Goal: Browse casually: Explore the website without a specific task or goal

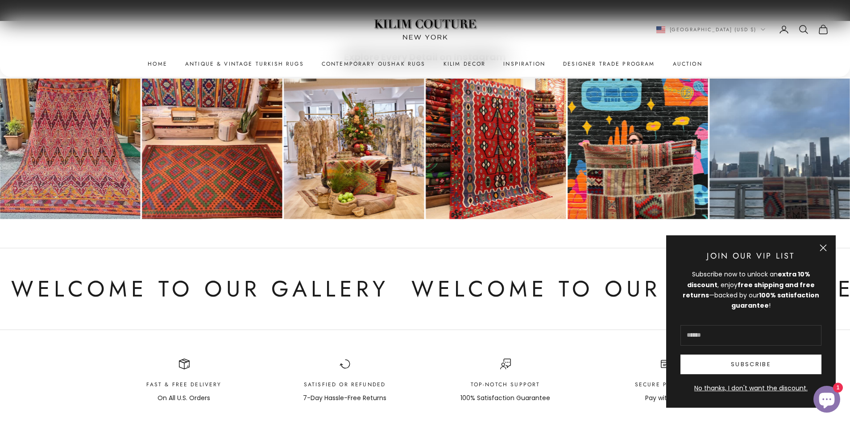
scroll to position [4997, 0]
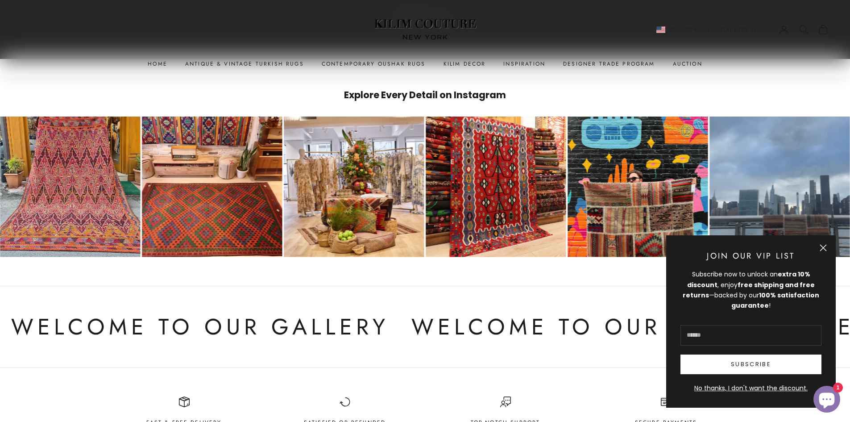
click at [827, 244] on button "Close" at bounding box center [823, 247] width 7 height 7
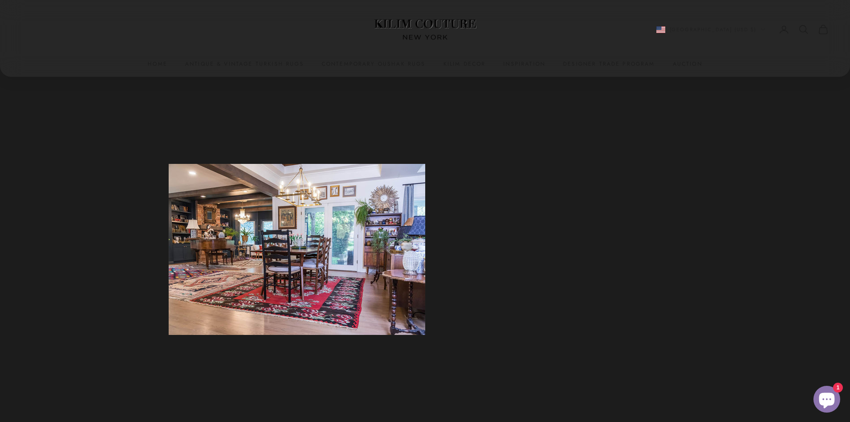
scroll to position [1115, 0]
click at [517, 224] on link "Begin Your Own Curation" at bounding box center [535, 232] width 130 height 20
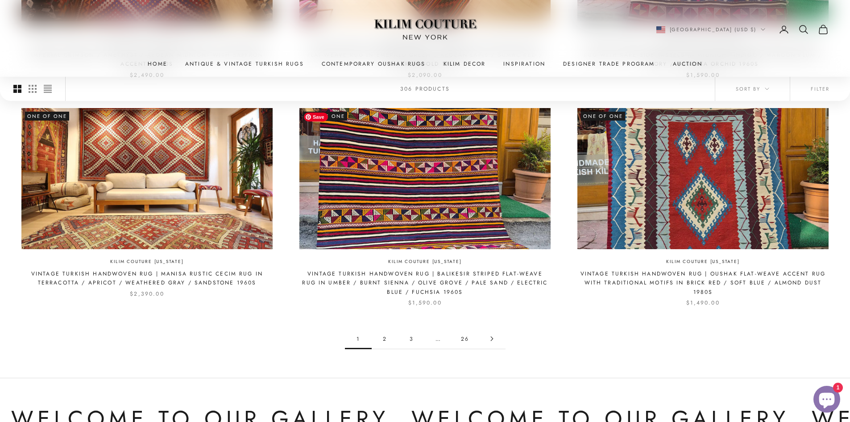
scroll to position [982, 0]
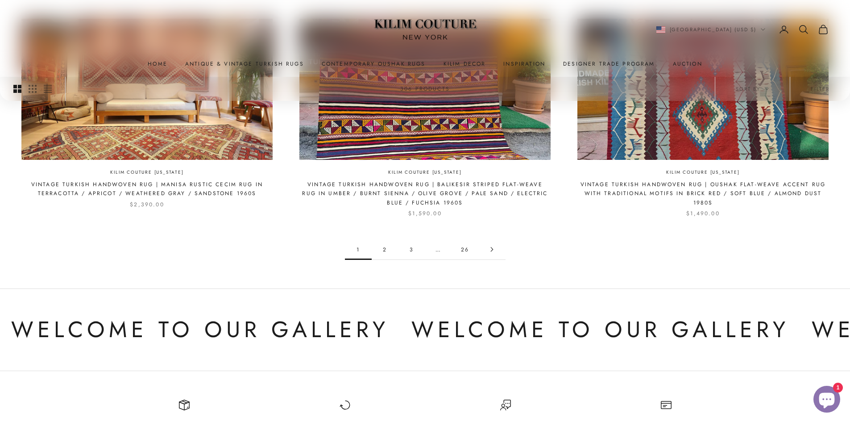
click at [489, 249] on icon "Go to page 2" at bounding box center [491, 249] width 5 height 5
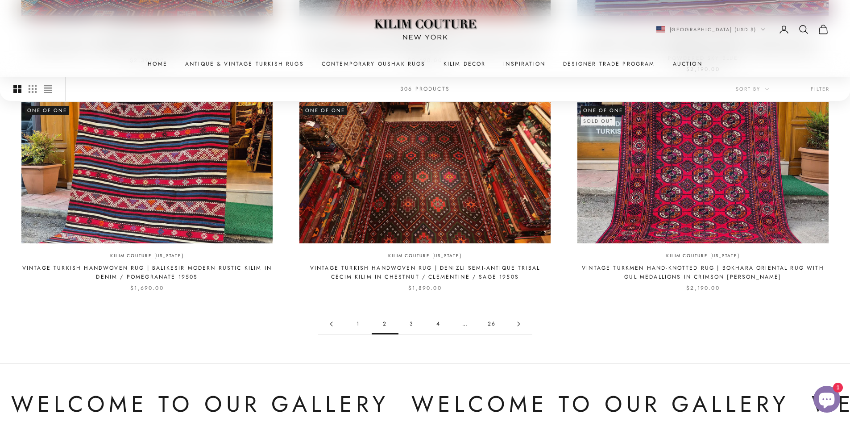
scroll to position [937, 0]
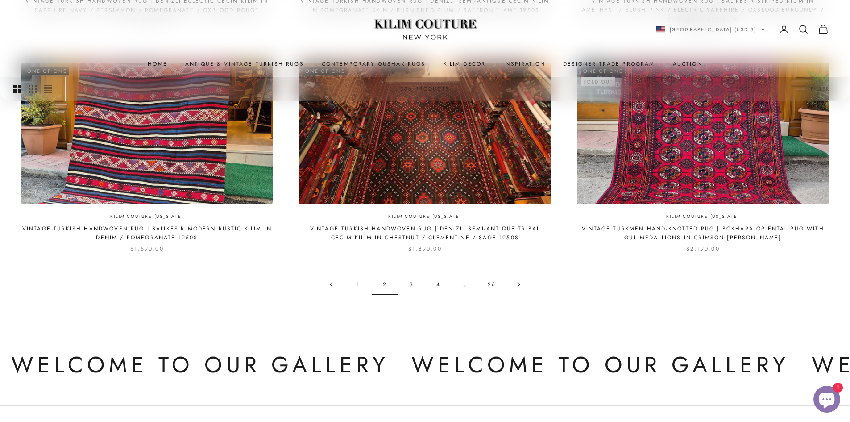
click at [518, 288] on link "Go to page 3" at bounding box center [519, 284] width 27 height 20
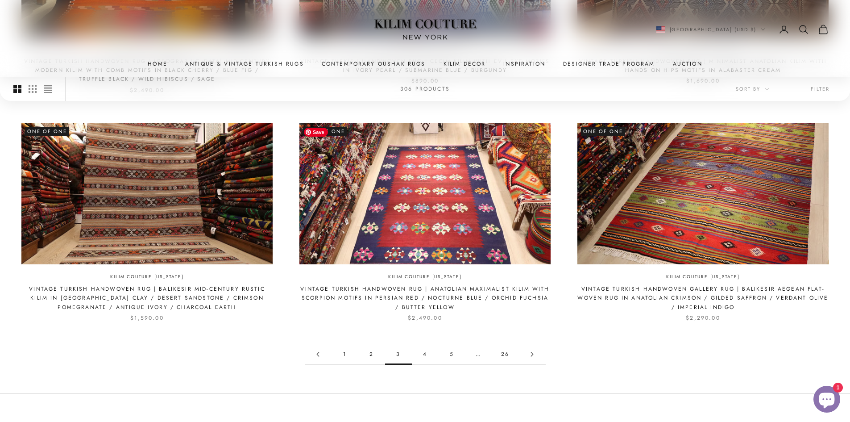
scroll to position [892, 0]
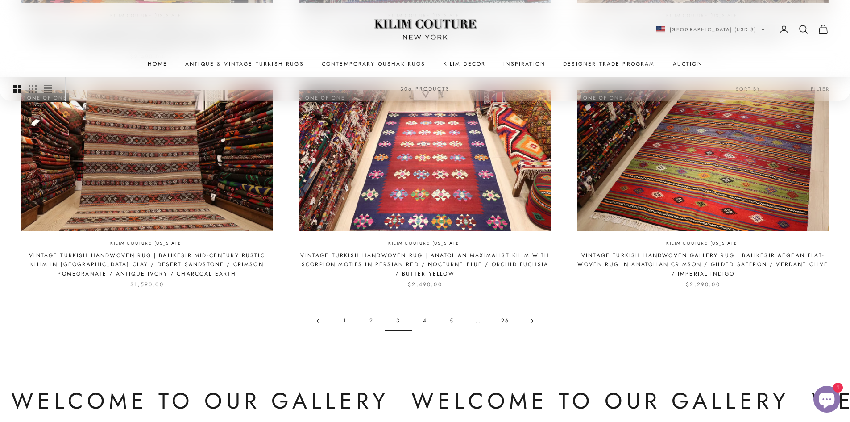
click at [530, 323] on link "Go to page 4" at bounding box center [532, 321] width 27 height 20
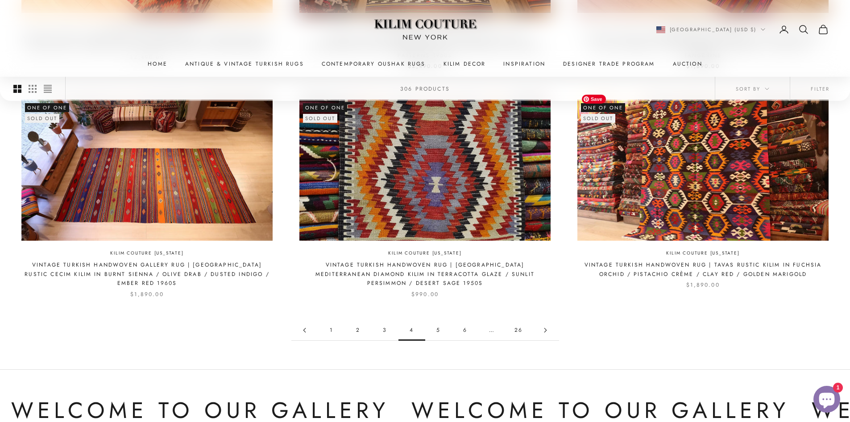
scroll to position [892, 0]
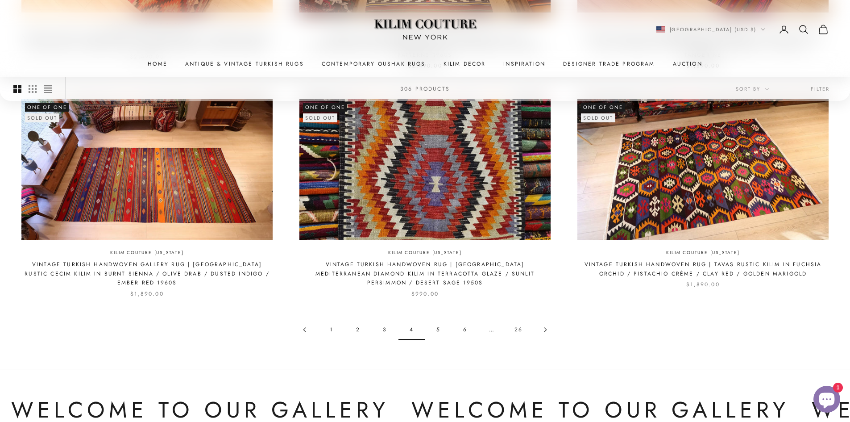
click at [549, 319] on link "Go to page 5" at bounding box center [545, 329] width 27 height 20
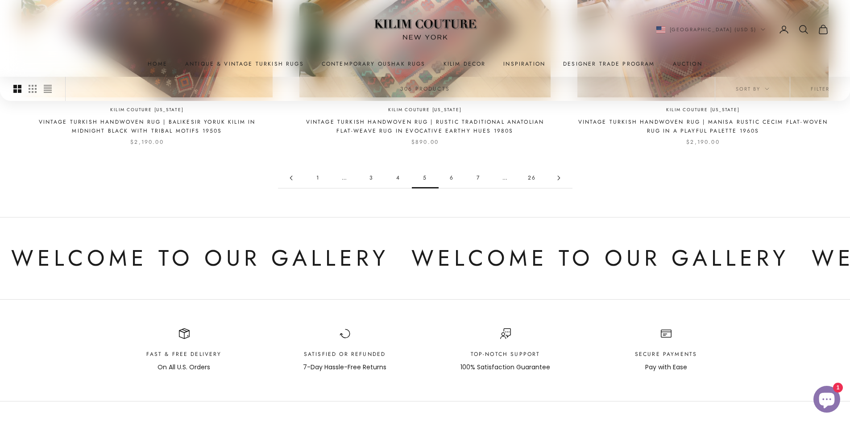
scroll to position [1026, 0]
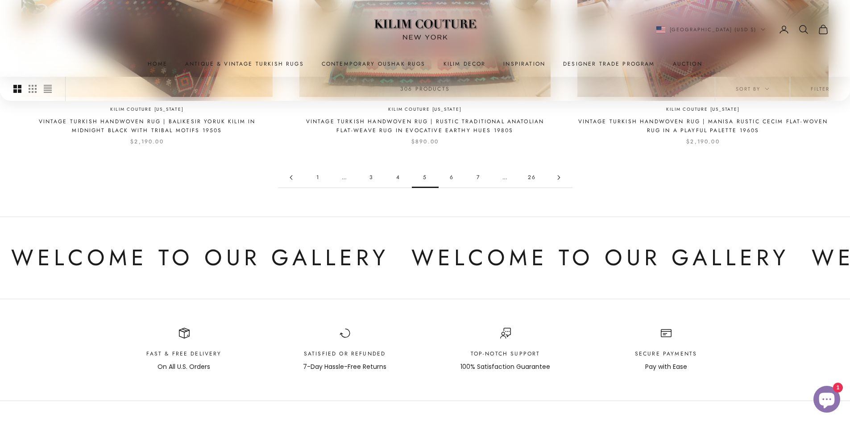
click at [557, 175] on icon "Go to page 6" at bounding box center [558, 177] width 5 height 5
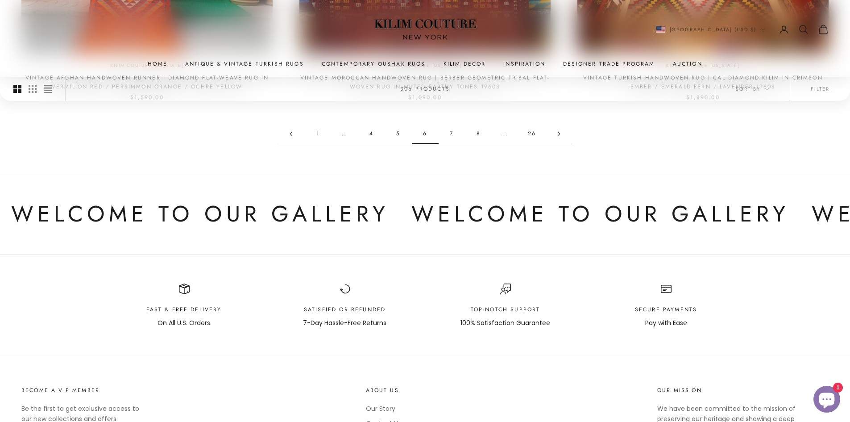
scroll to position [1071, 0]
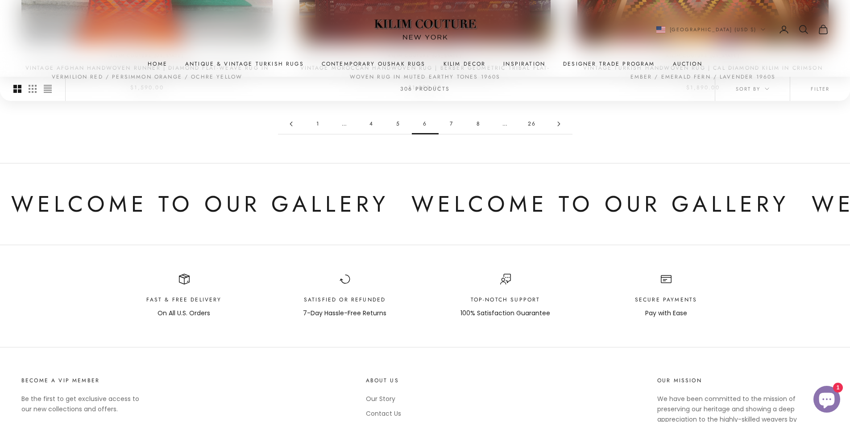
click at [561, 123] on link "Go to page 7" at bounding box center [559, 124] width 27 height 20
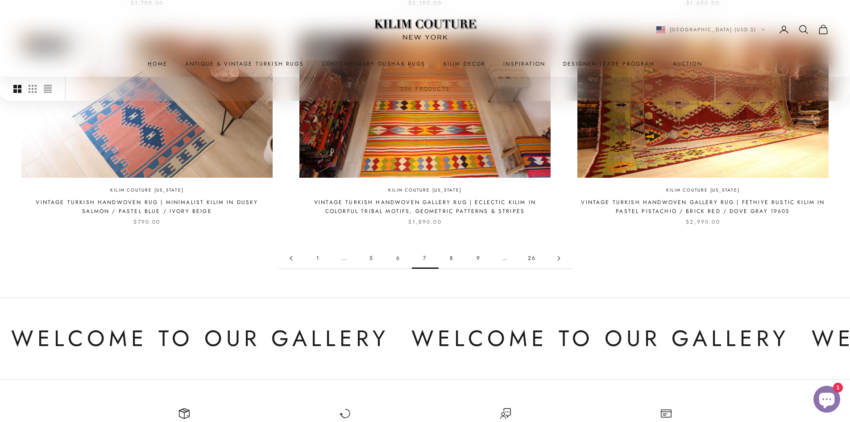
scroll to position [937, 0]
click at [560, 260] on link "Go to page 8" at bounding box center [559, 258] width 27 height 20
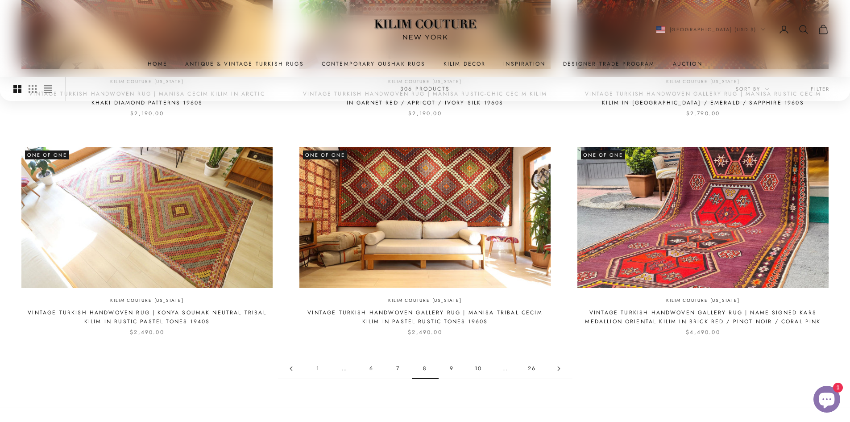
scroll to position [848, 0]
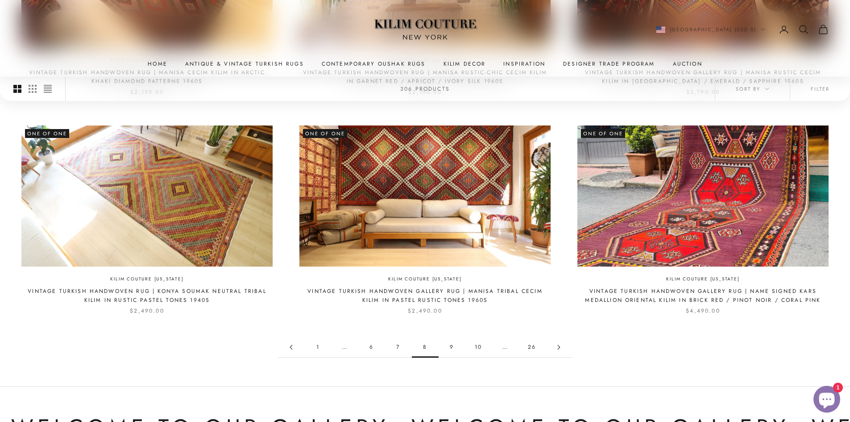
click at [557, 349] on link "Go to page 9" at bounding box center [559, 347] width 27 height 20
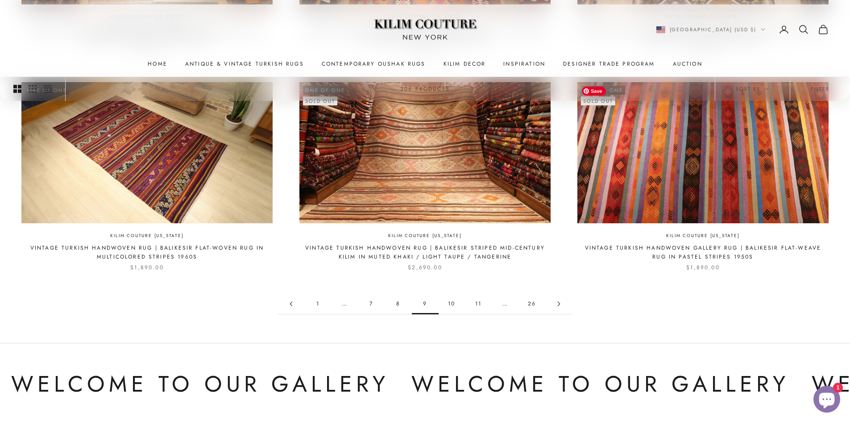
scroll to position [892, 0]
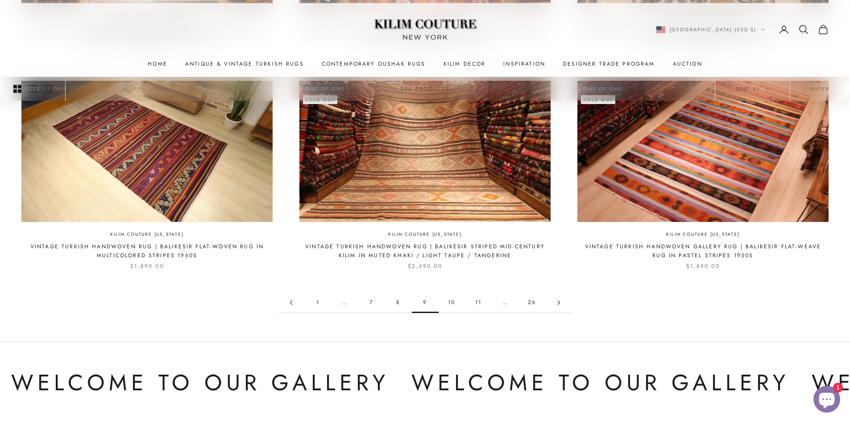
click at [557, 301] on icon "Go to page 10" at bounding box center [558, 302] width 5 height 5
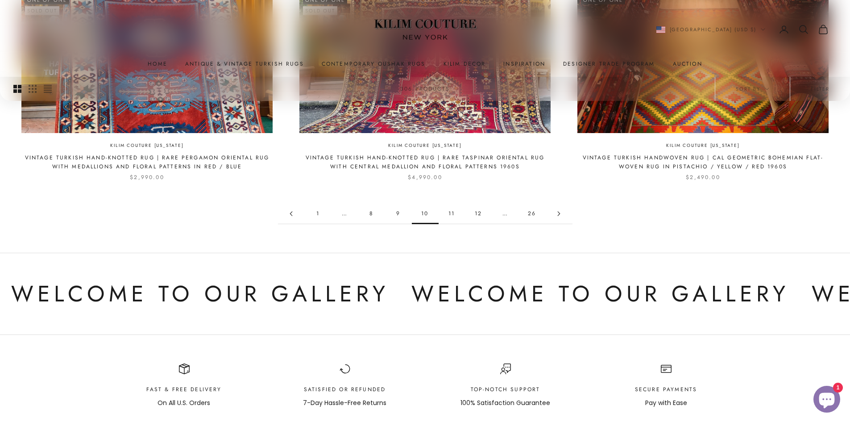
scroll to position [982, 0]
click at [561, 212] on link "Go to page 11" at bounding box center [559, 213] width 27 height 20
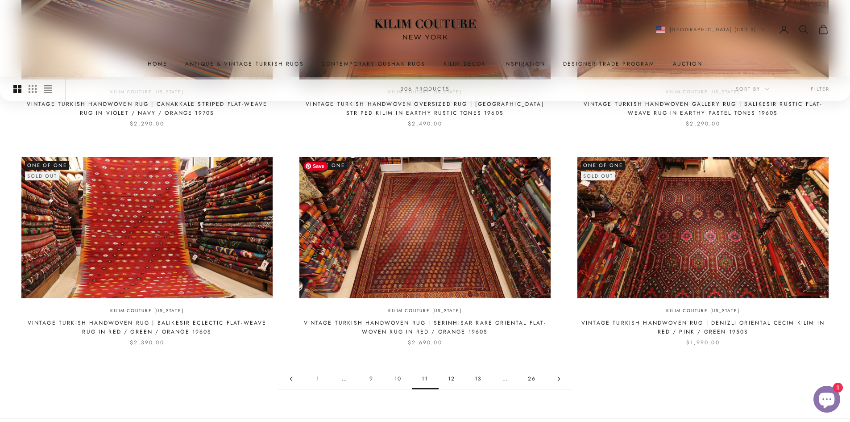
scroll to position [848, 0]
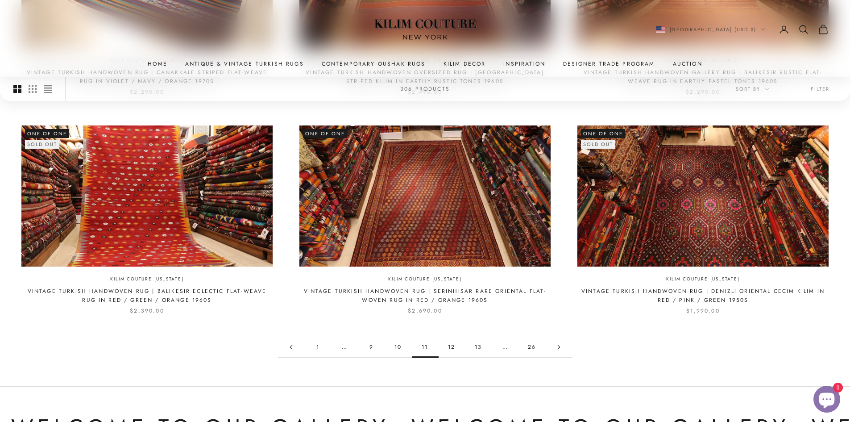
click at [559, 348] on icon "Go to page 12" at bounding box center [559, 347] width 2 height 4
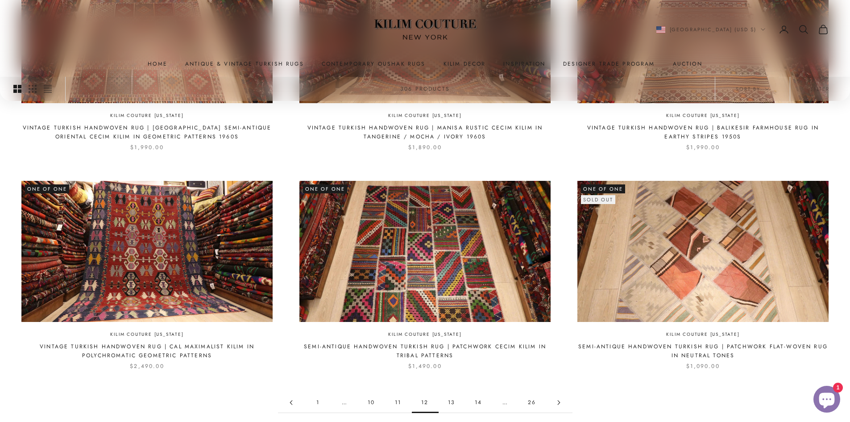
scroll to position [803, 0]
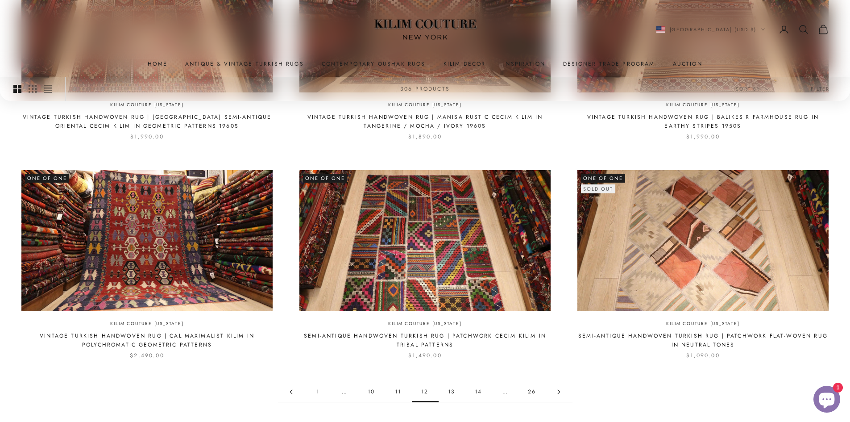
click at [561, 391] on link "Go to page 13" at bounding box center [559, 391] width 27 height 20
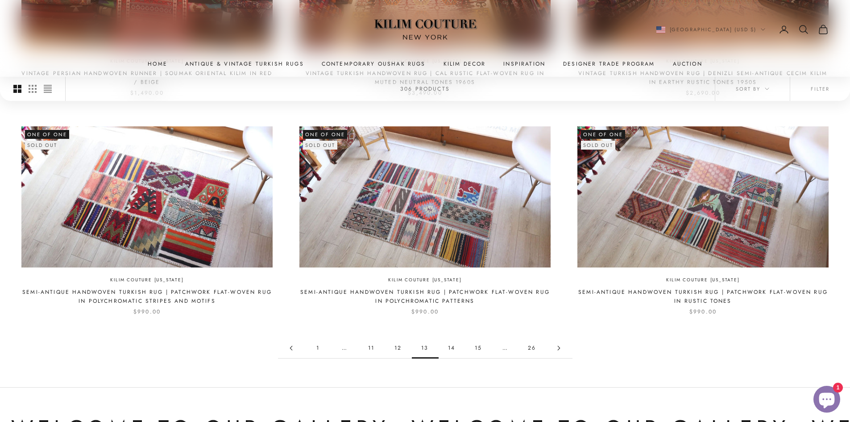
scroll to position [848, 0]
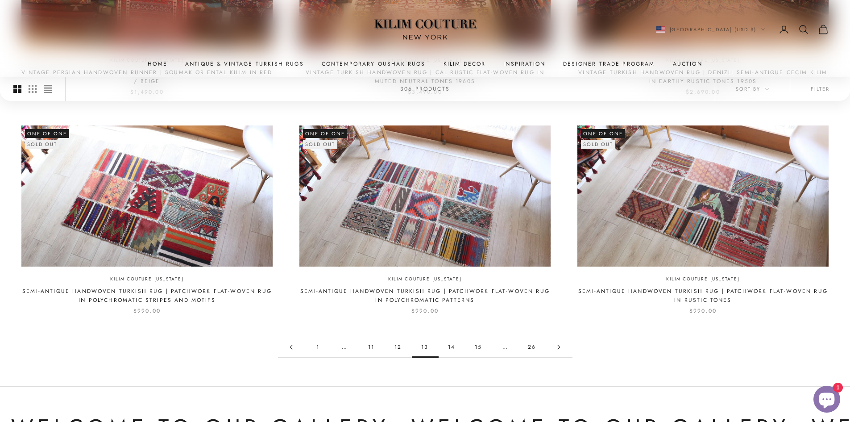
click at [558, 346] on icon "Go to page 14" at bounding box center [558, 346] width 5 height 5
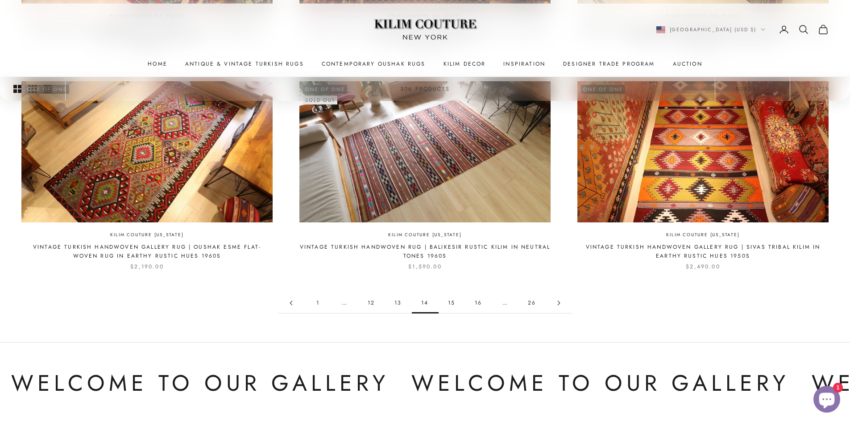
scroll to position [892, 0]
click at [557, 303] on icon "Go to page 15" at bounding box center [558, 302] width 5 height 5
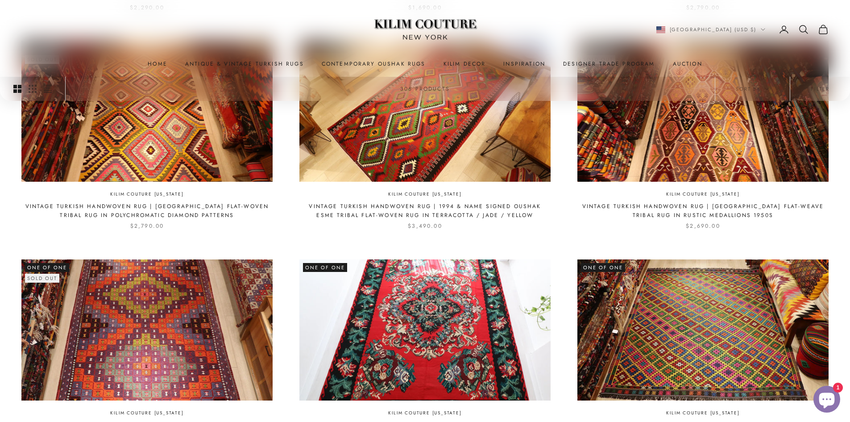
scroll to position [1026, 0]
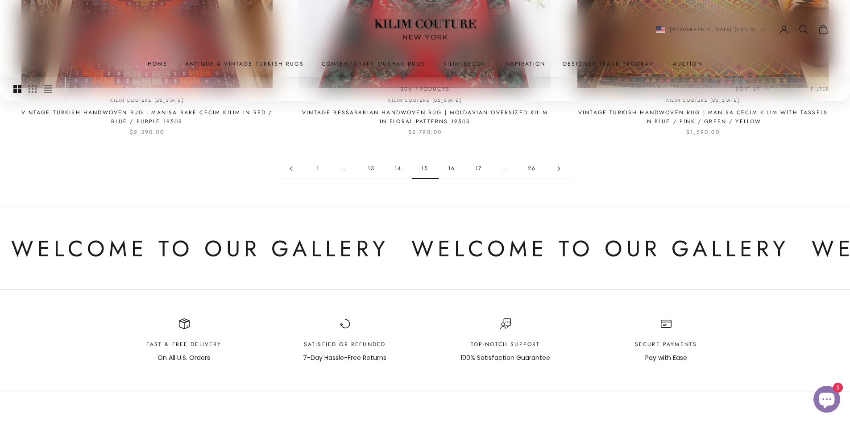
click at [552, 167] on link "Go to page 16" at bounding box center [559, 168] width 27 height 20
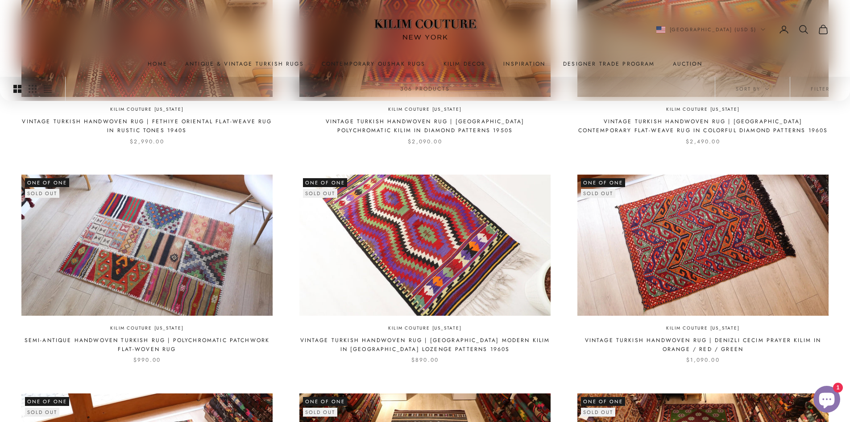
scroll to position [892, 0]
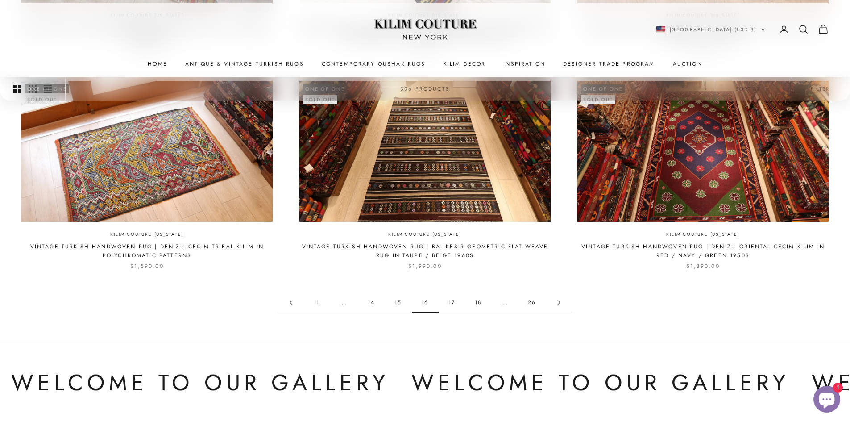
click at [556, 304] on icon "Go to page 17" at bounding box center [558, 302] width 5 height 5
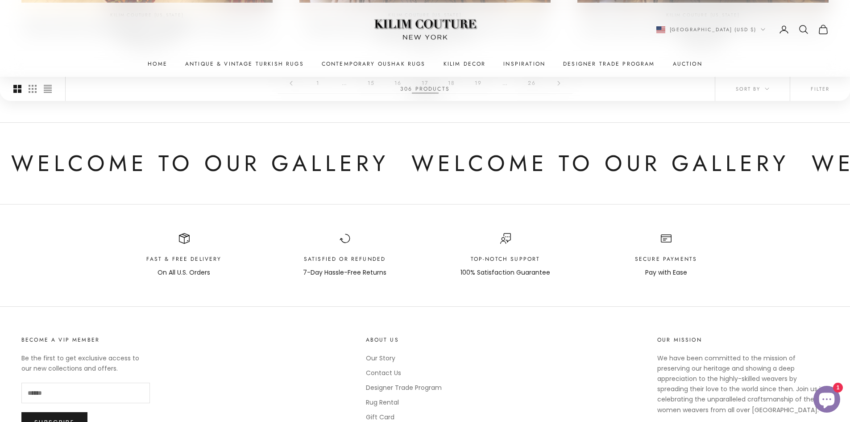
scroll to position [1115, 0]
